Goal: Navigation & Orientation: Find specific page/section

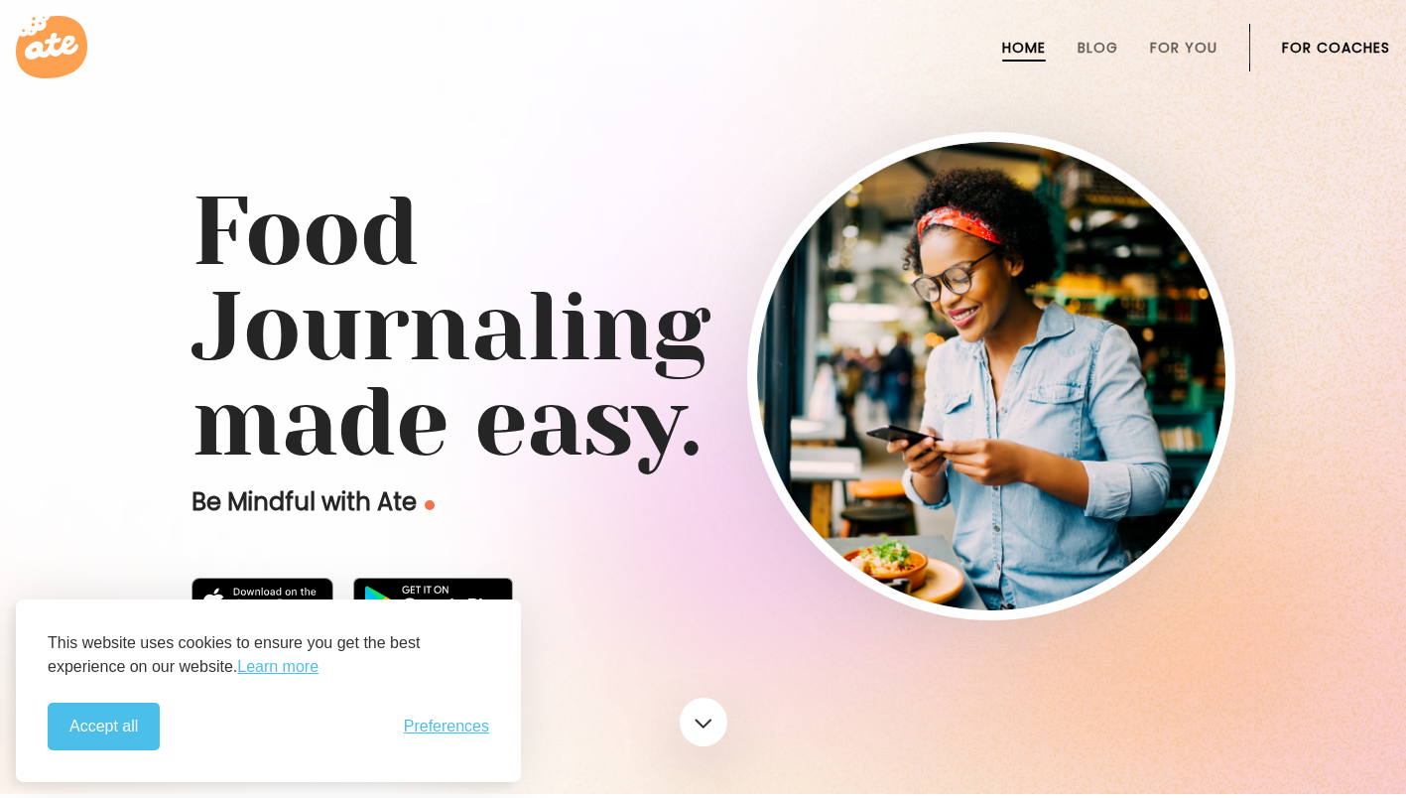
click at [129, 717] on button "Accept all" at bounding box center [104, 727] width 112 height 48
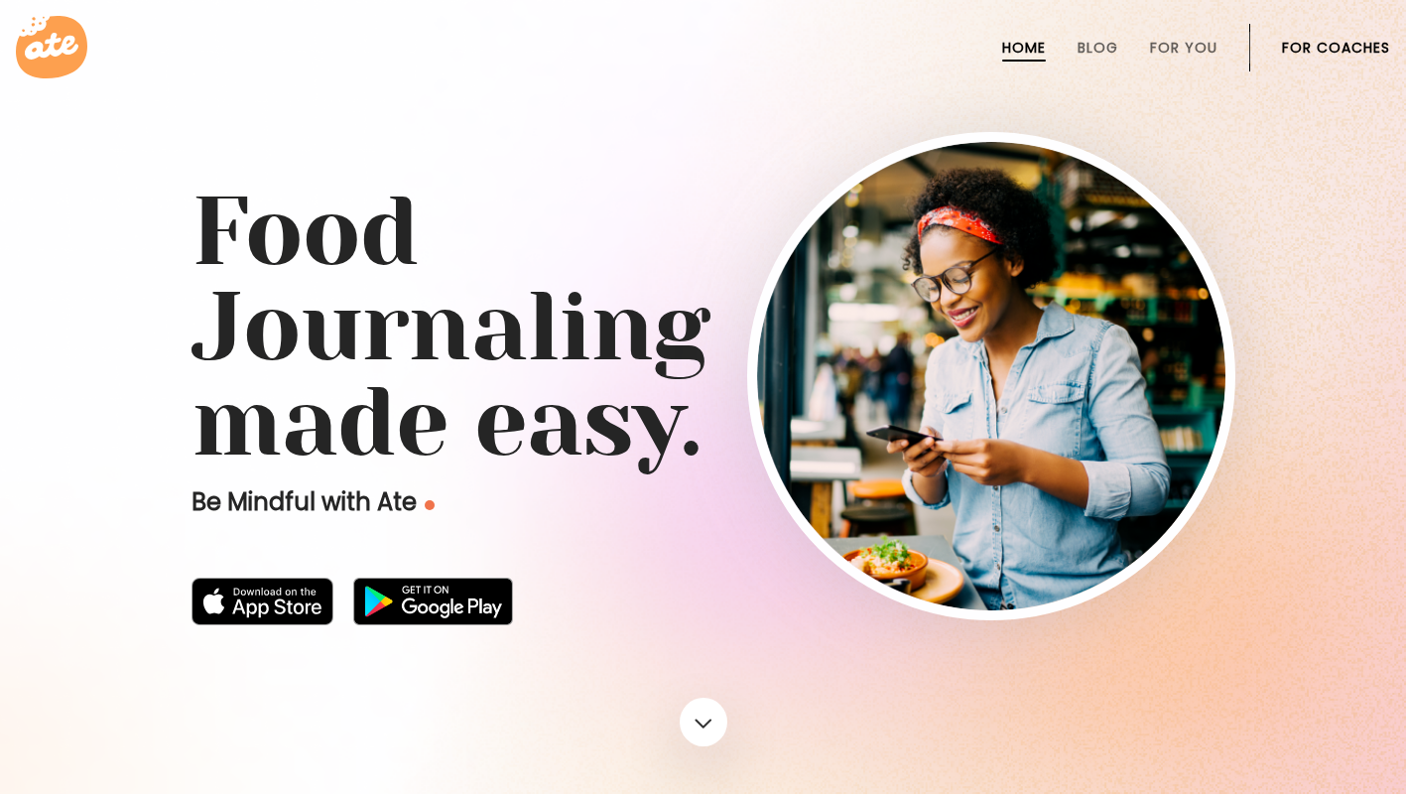
click at [1215, 36] on li "For You" at bounding box center [1183, 48] width 67 height 48
click at [1214, 48] on link "For You" at bounding box center [1183, 48] width 67 height 16
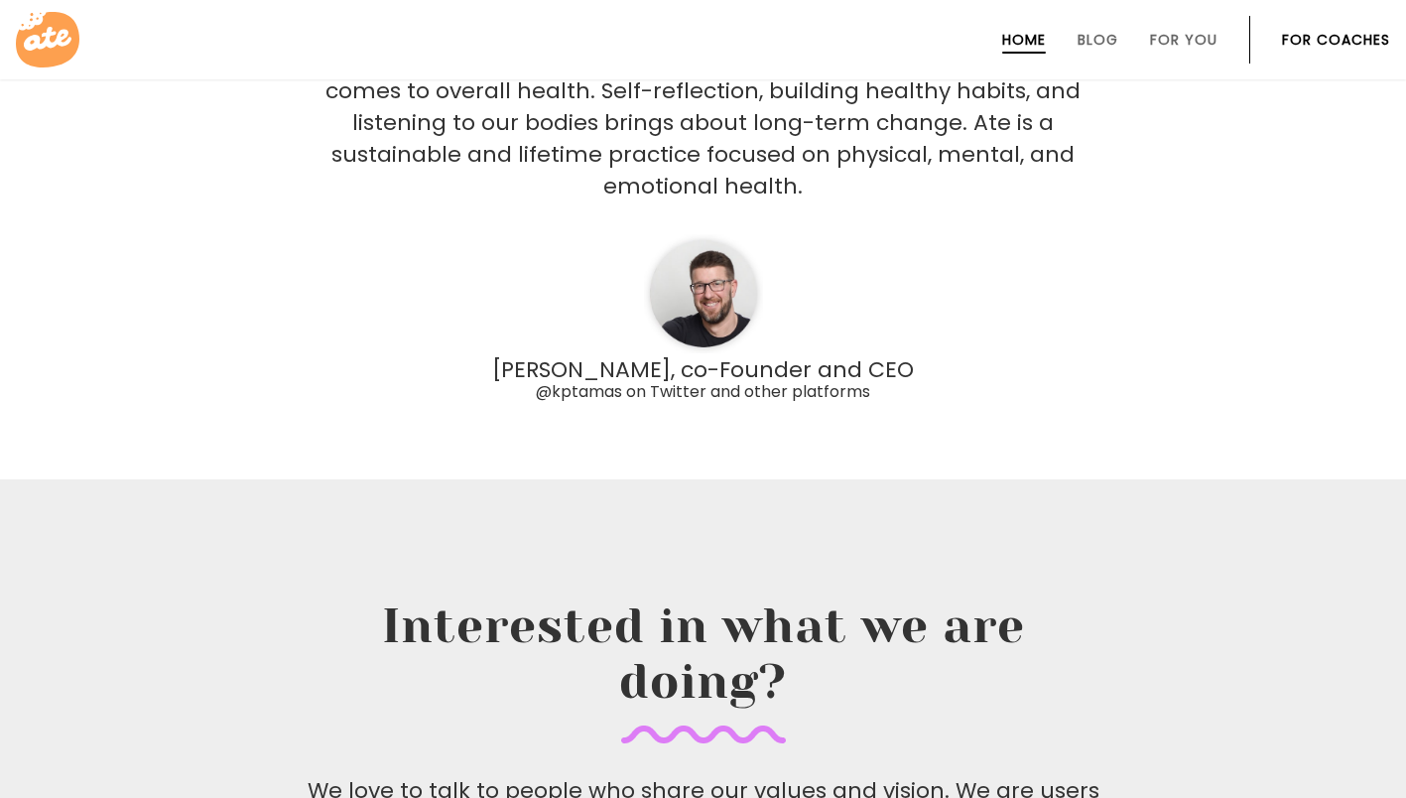
scroll to position [5463, 0]
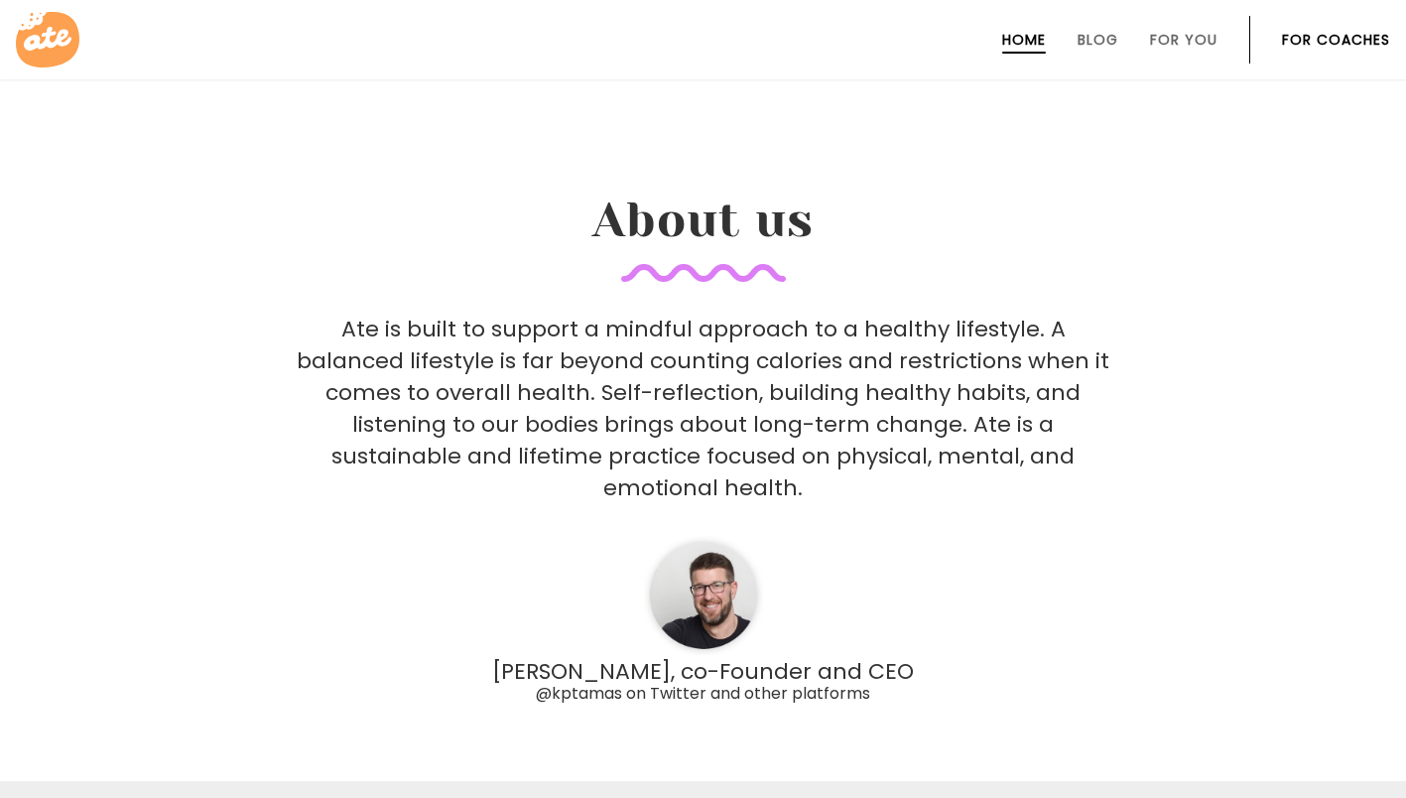
drag, startPoint x: 765, startPoint y: 654, endPoint x: 756, endPoint y: 648, distance: 10.7
click at [756, 682] on span "@kptamas on Twitter and other platforms" at bounding box center [703, 693] width 334 height 23
drag, startPoint x: 756, startPoint y: 648, endPoint x: 692, endPoint y: 572, distance: 100.0
click at [692, 572] on img at bounding box center [703, 595] width 119 height 119
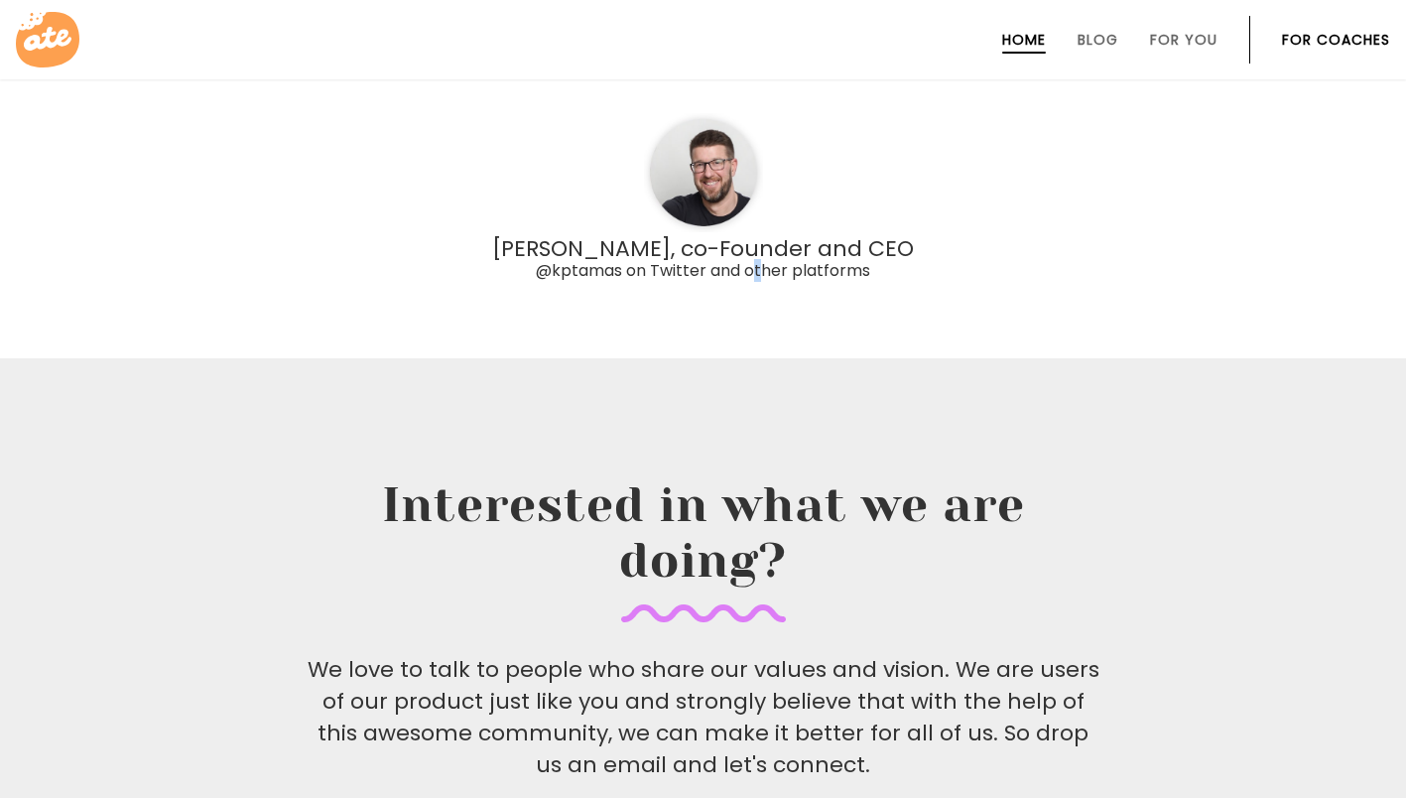
scroll to position [6157, 0]
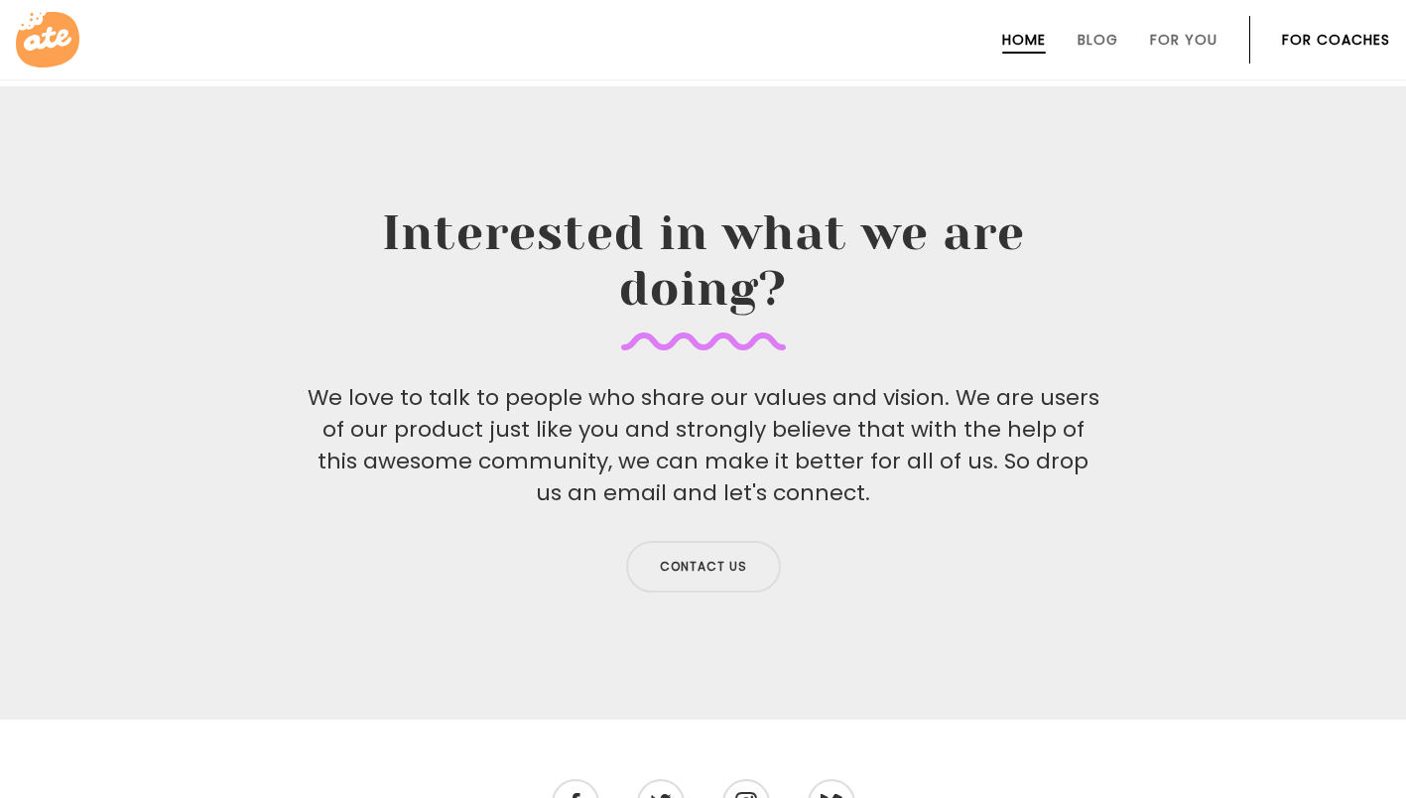
click at [912, 536] on div "Contact us" at bounding box center [704, 566] width 794 height 67
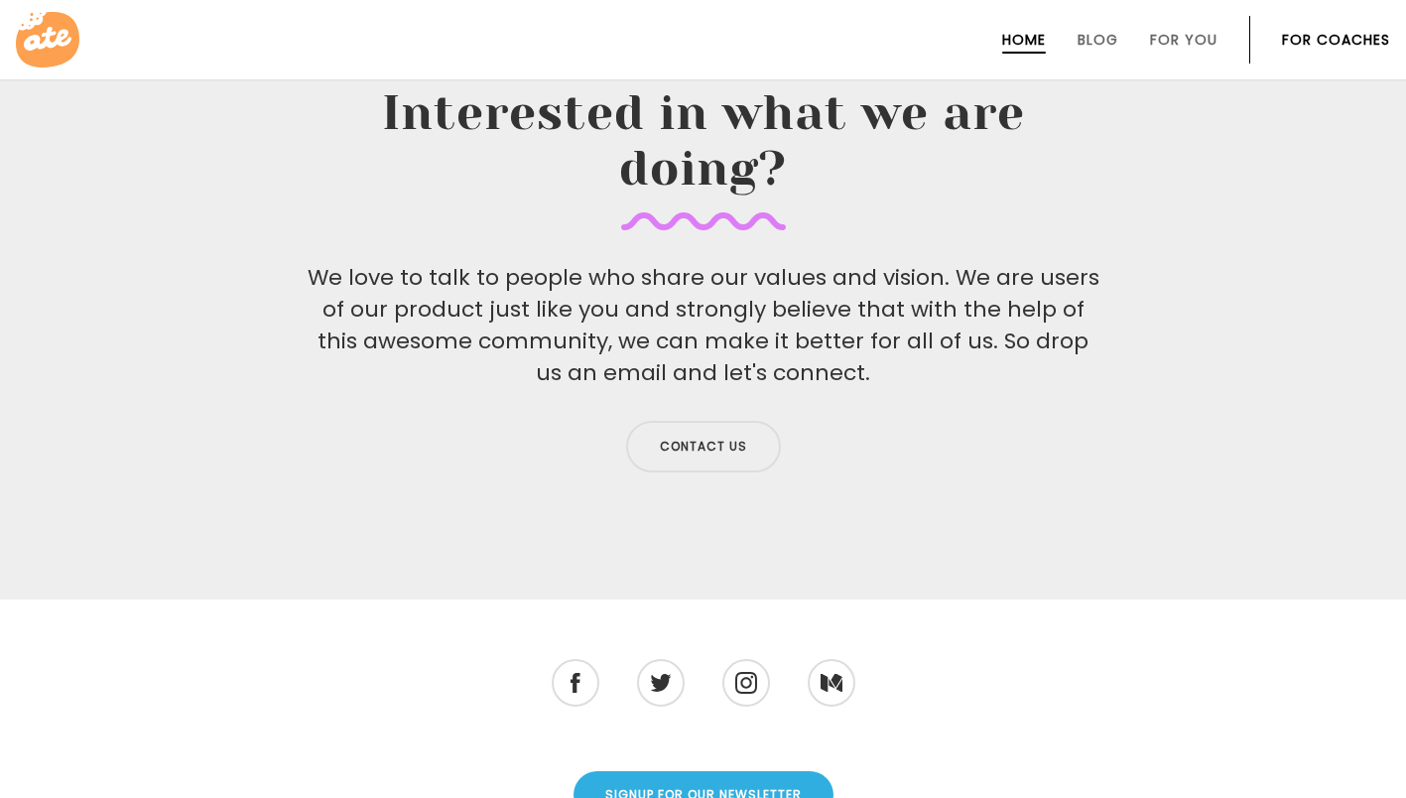
scroll to position [5929, 0]
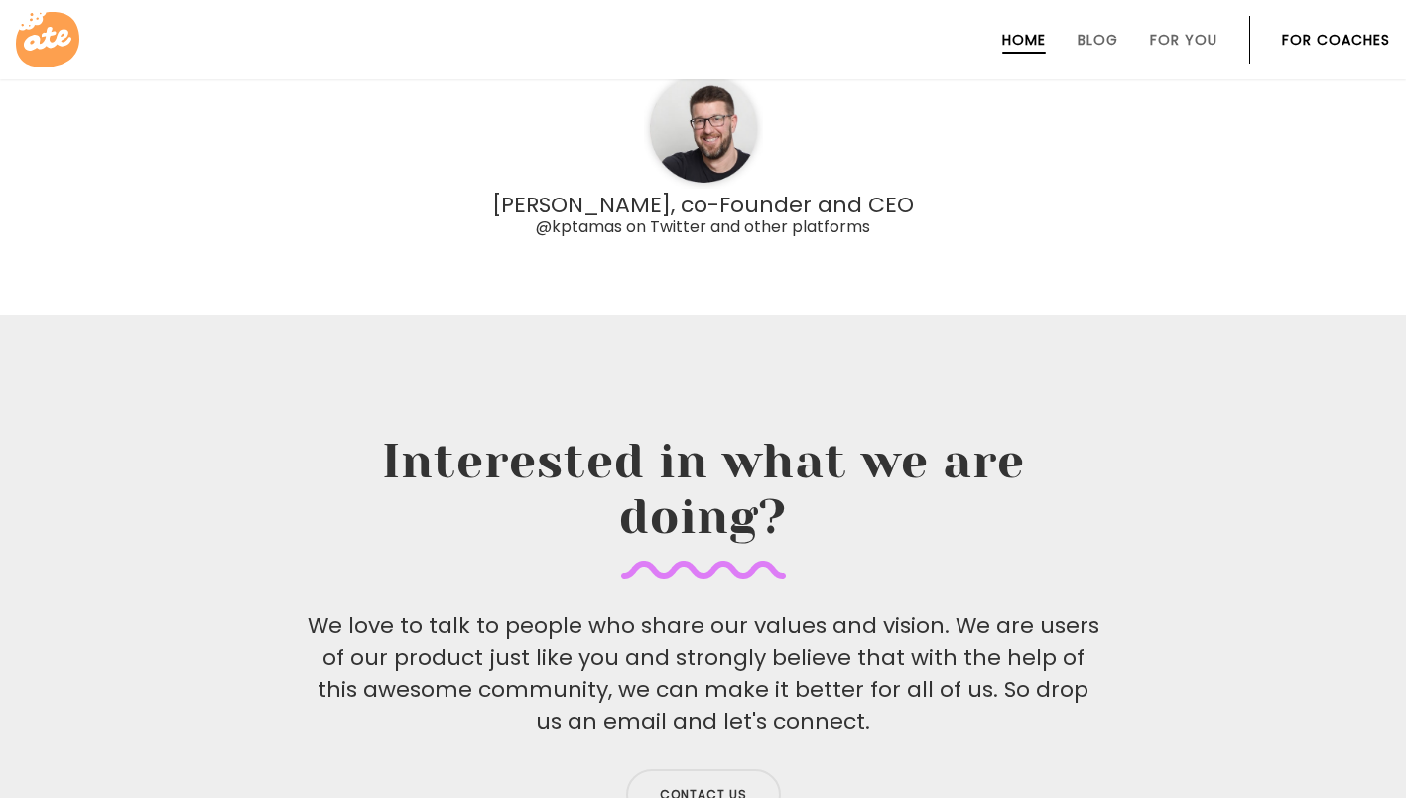
click at [1092, 47] on link "Blog" at bounding box center [1098, 40] width 41 height 16
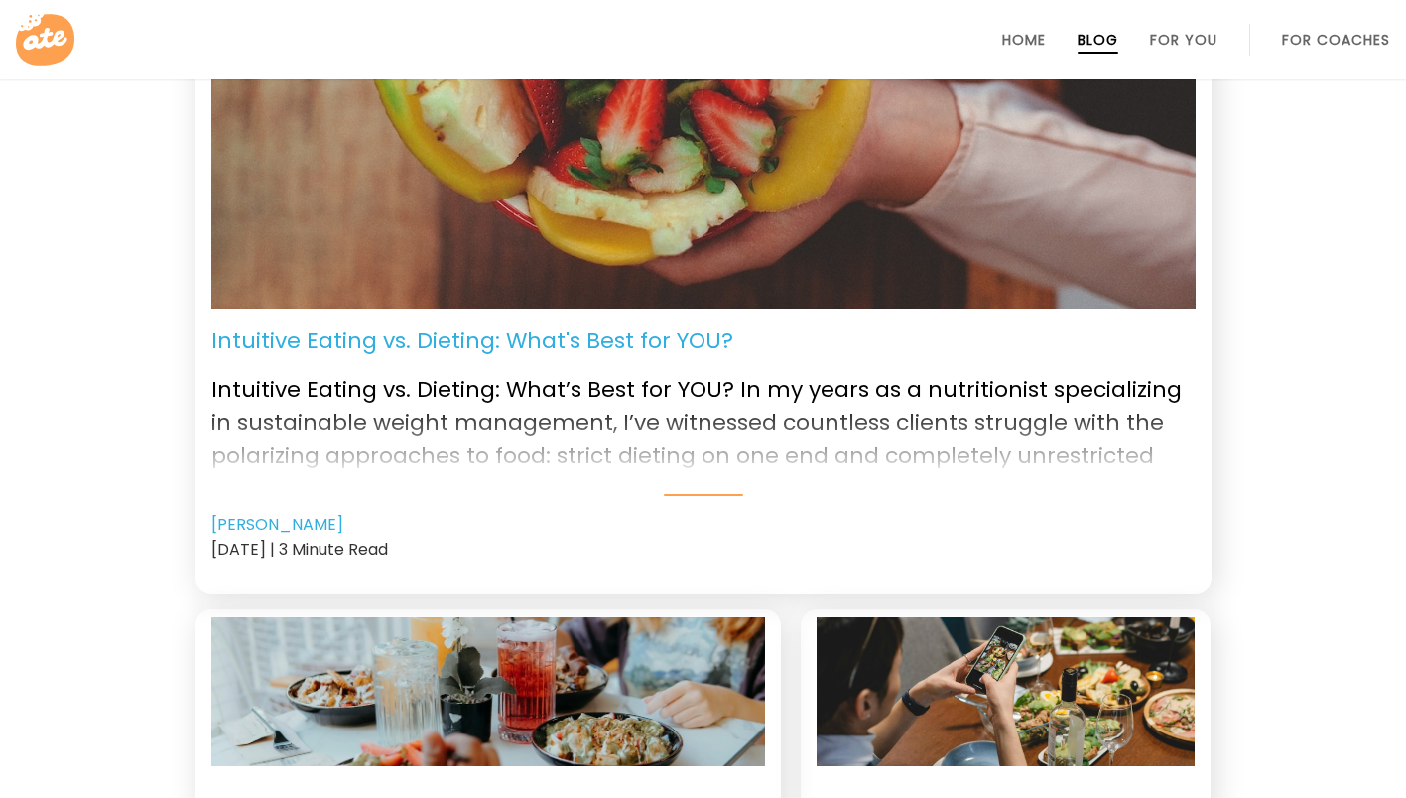
scroll to position [496, 0]
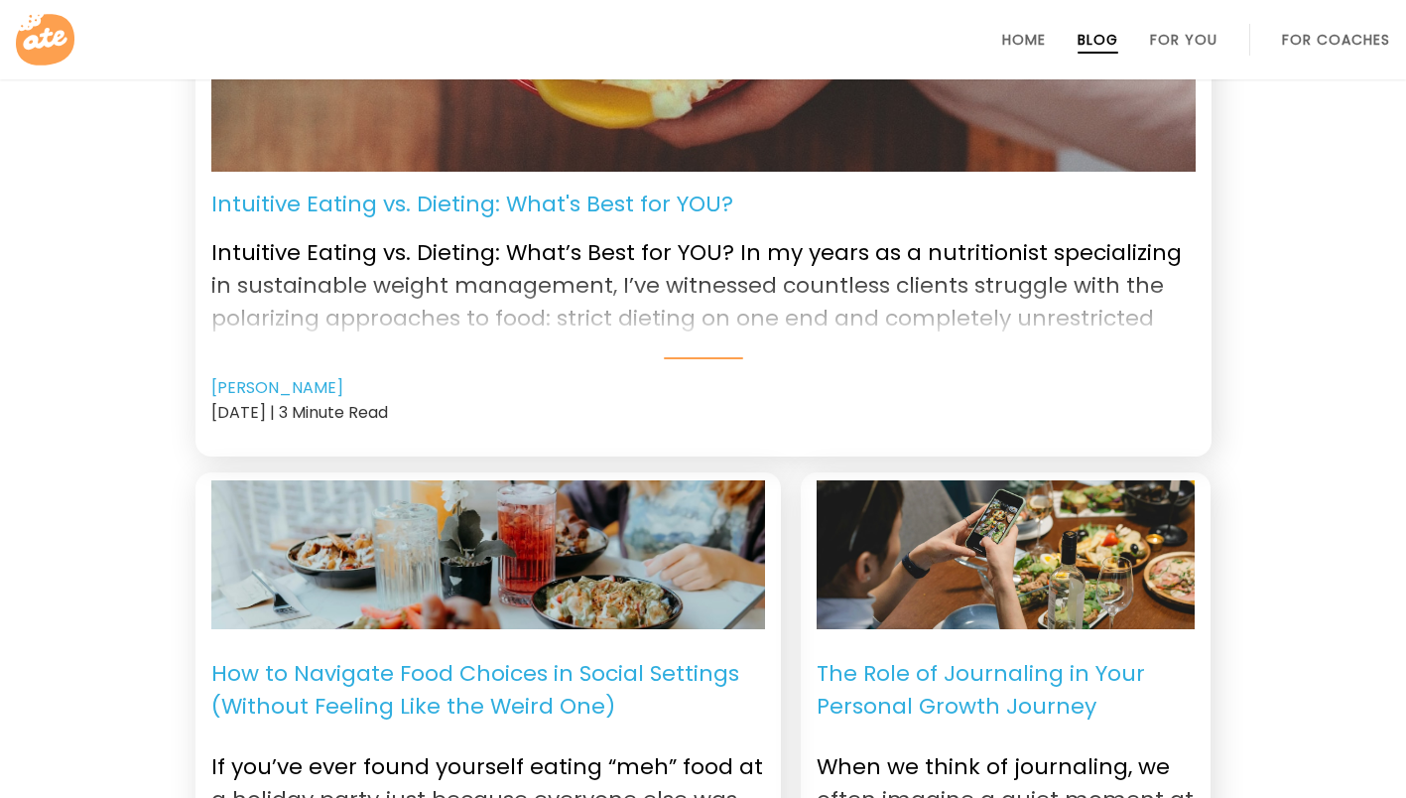
click at [241, 379] on link "[PERSON_NAME]" at bounding box center [277, 388] width 132 height 24
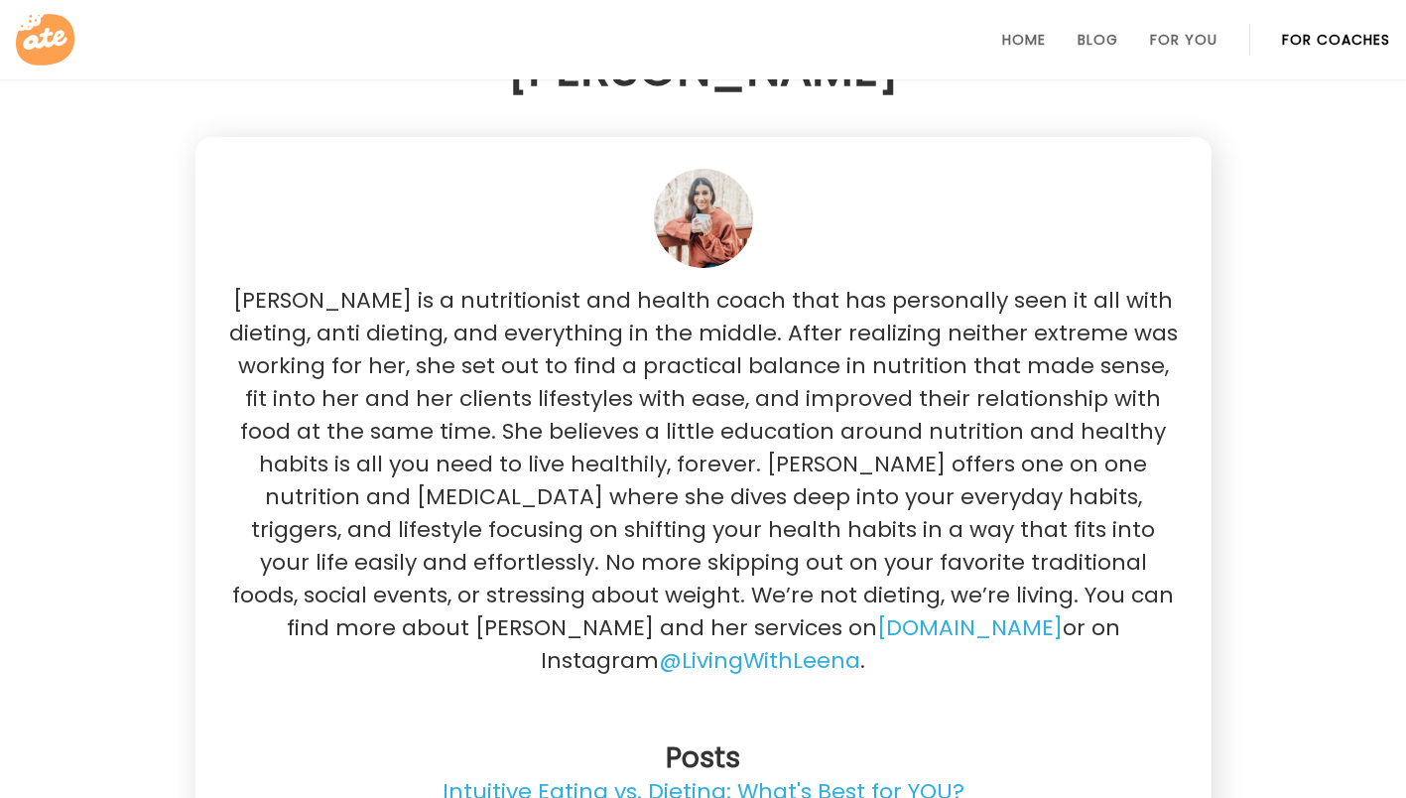
scroll to position [99, 0]
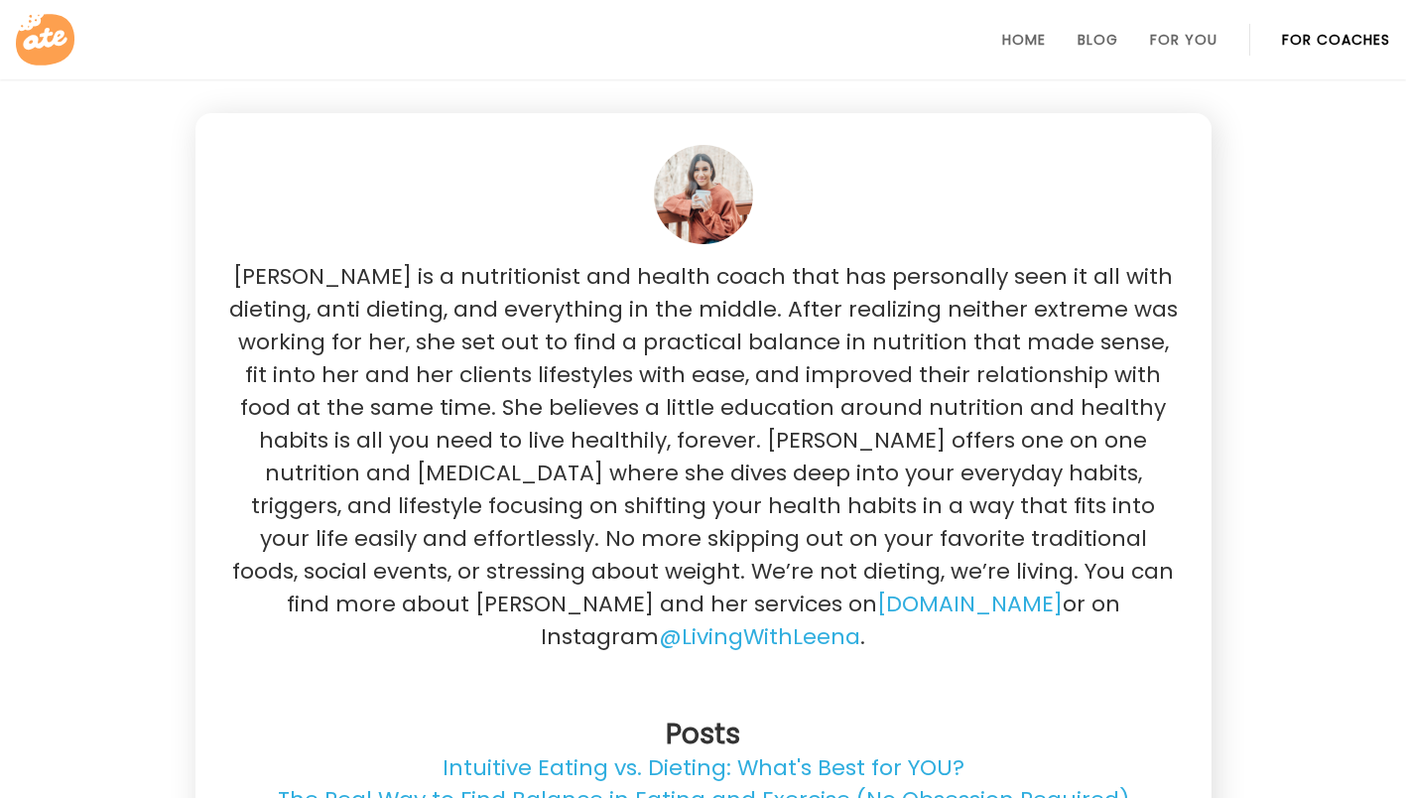
click at [1188, 32] on link "For You" at bounding box center [1183, 40] width 67 height 16
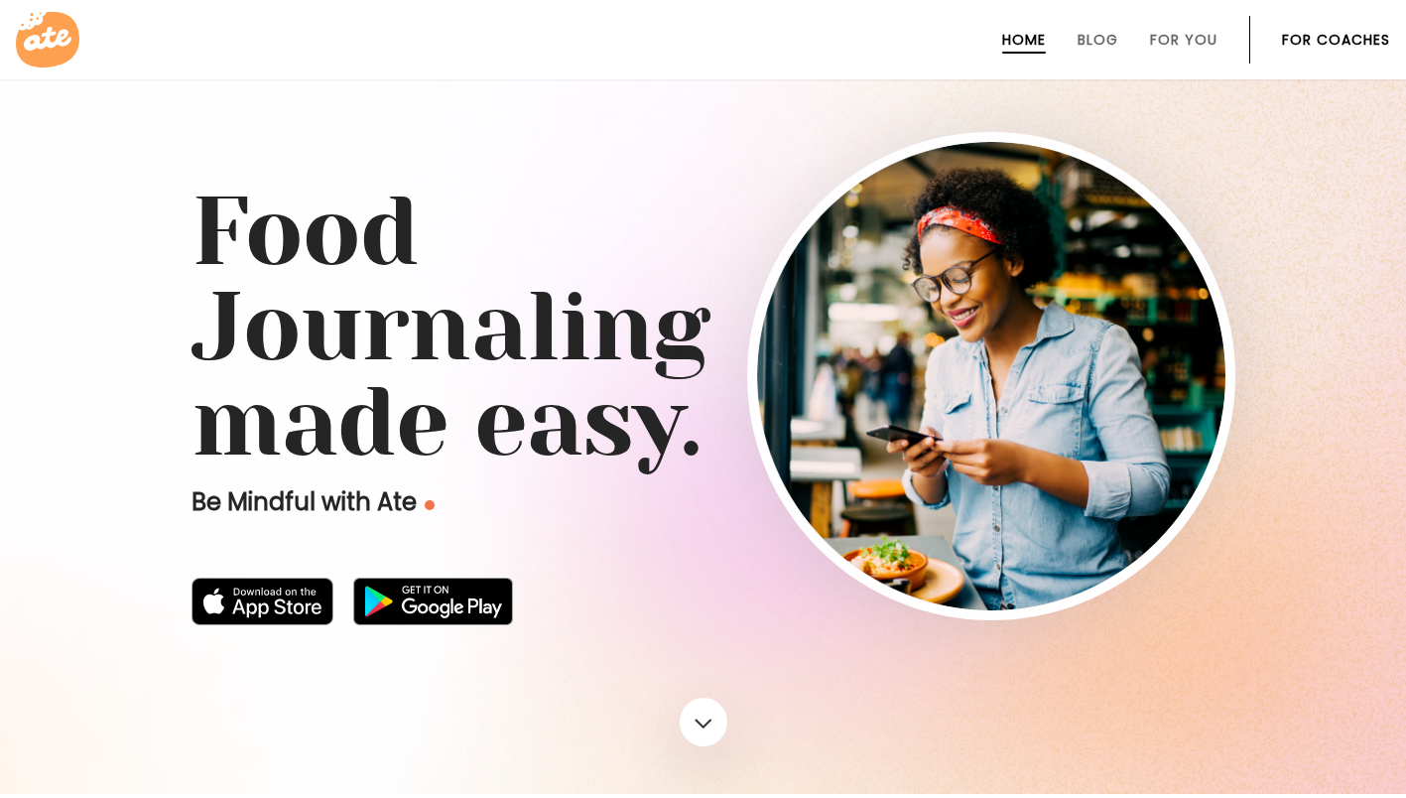
scroll to position [794, 0]
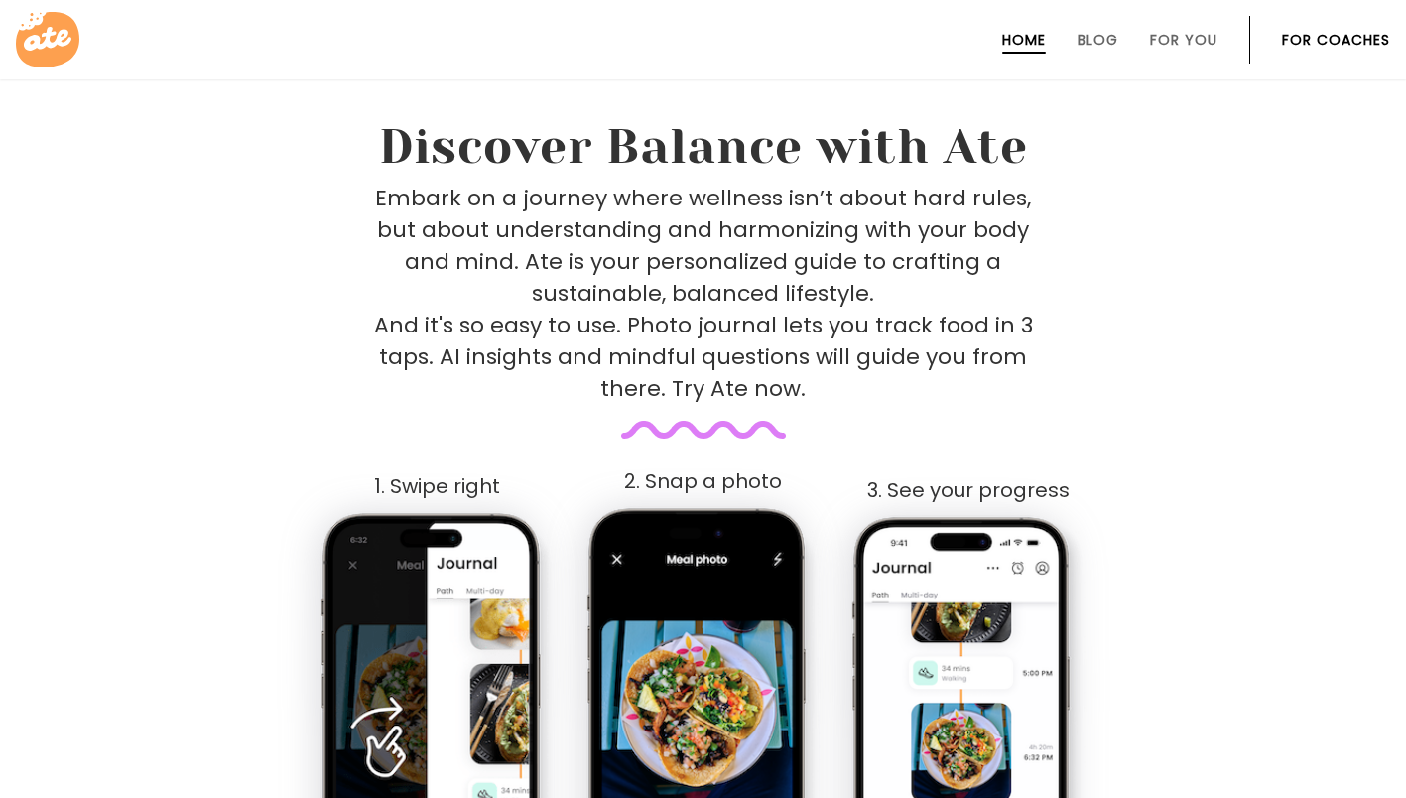
click at [1368, 50] on li "For Coaches" at bounding box center [1336, 40] width 108 height 48
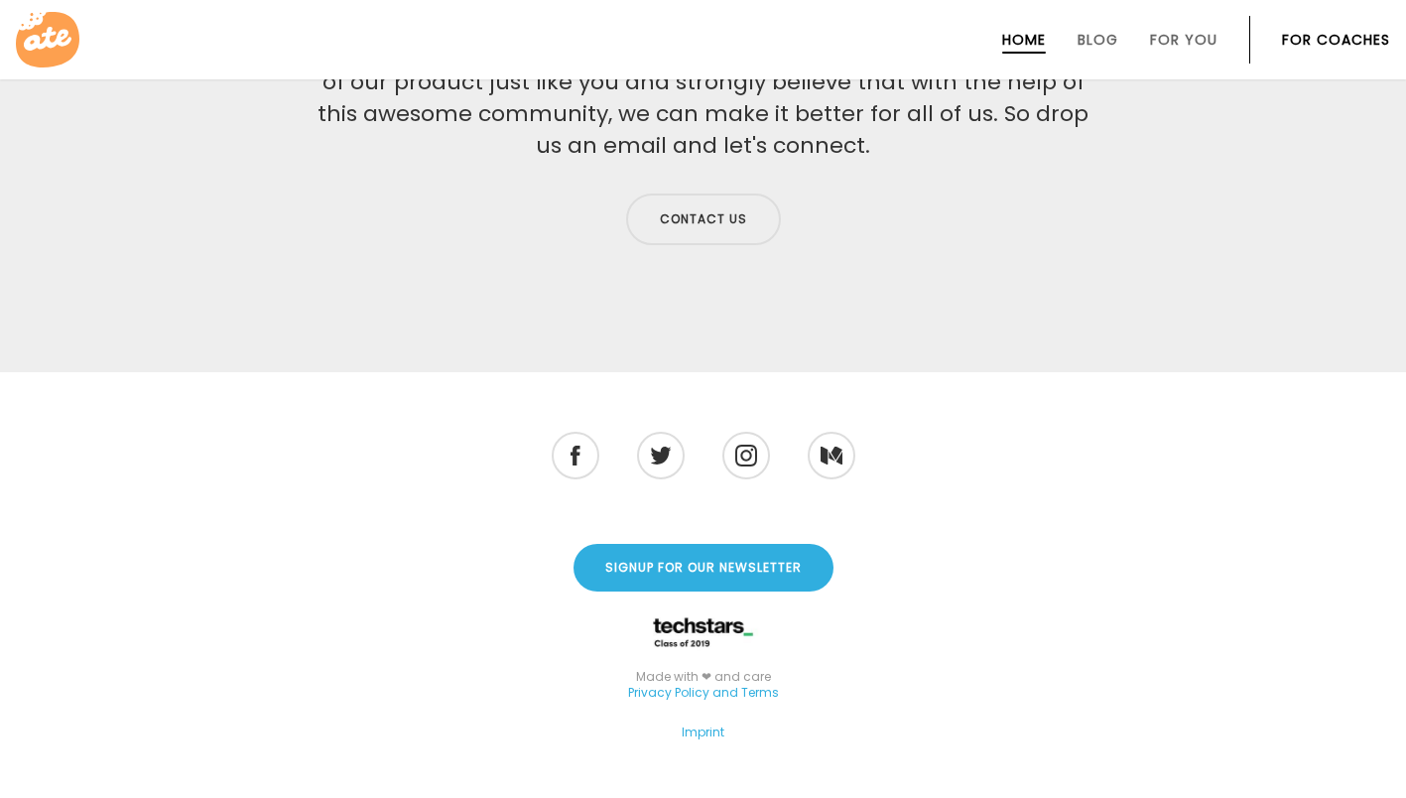
scroll to position [6525, 0]
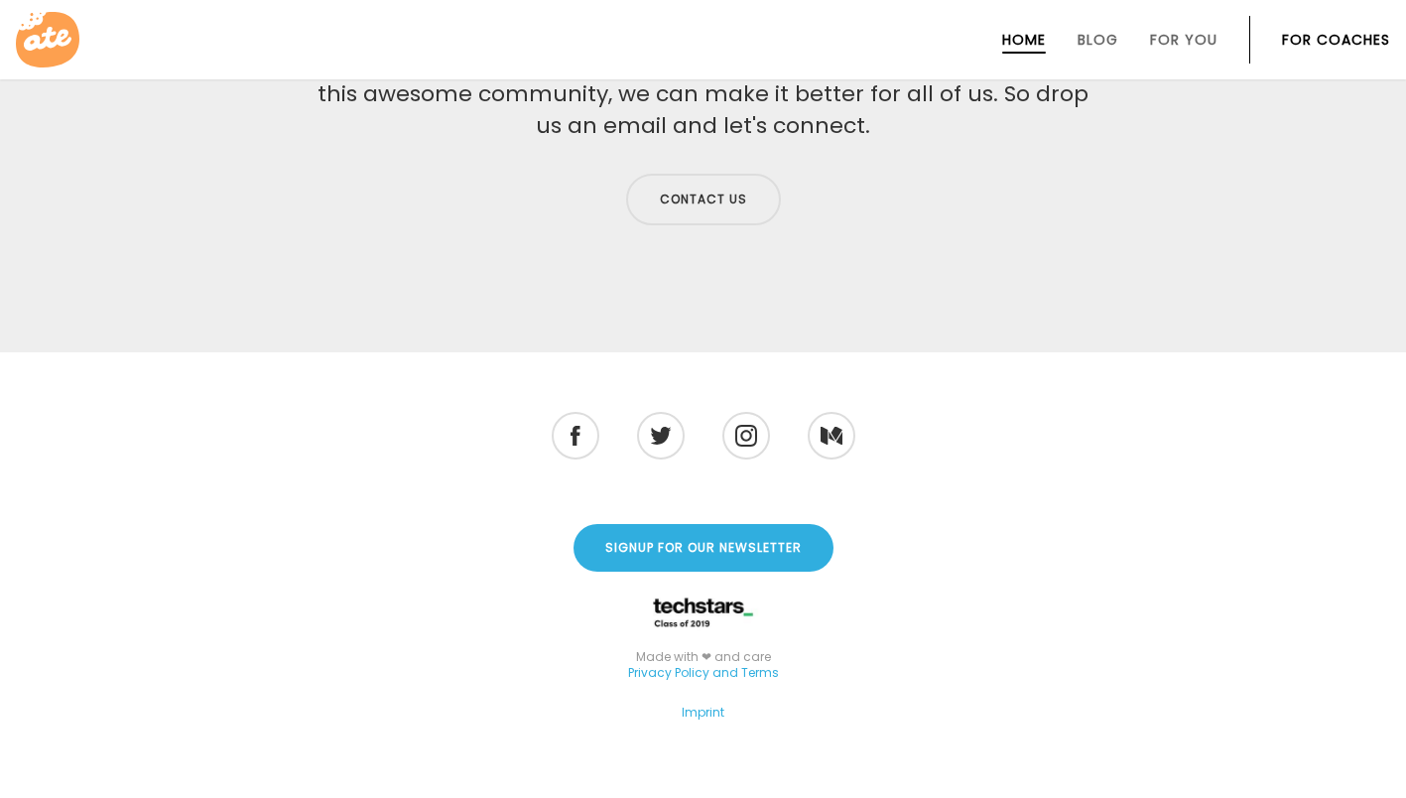
click at [29, 39] on icon at bounding box center [48, 39] width 48 height 24
click at [69, 46] on icon at bounding box center [48, 40] width 64 height 56
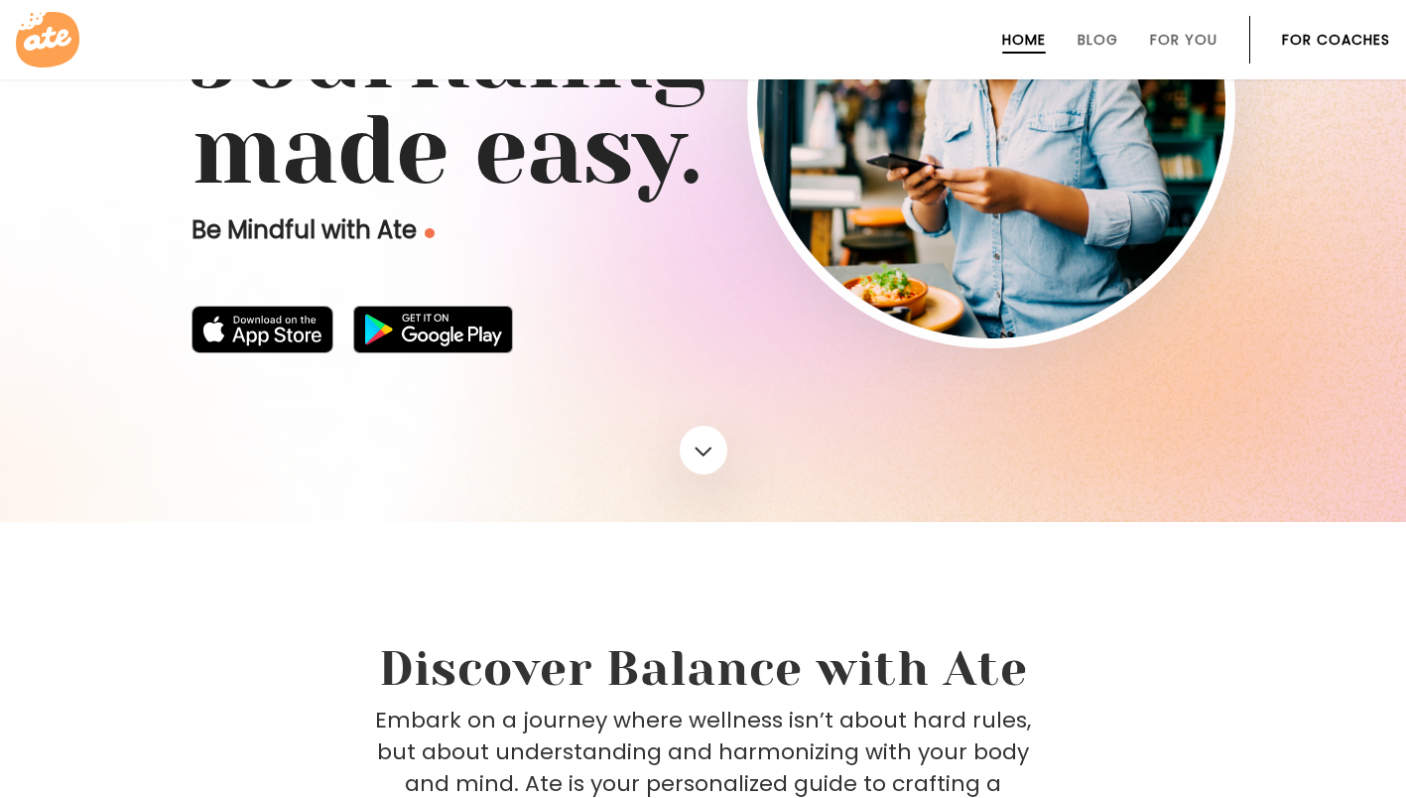
scroll to position [0, 0]
